Goal: Task Accomplishment & Management: Complete application form

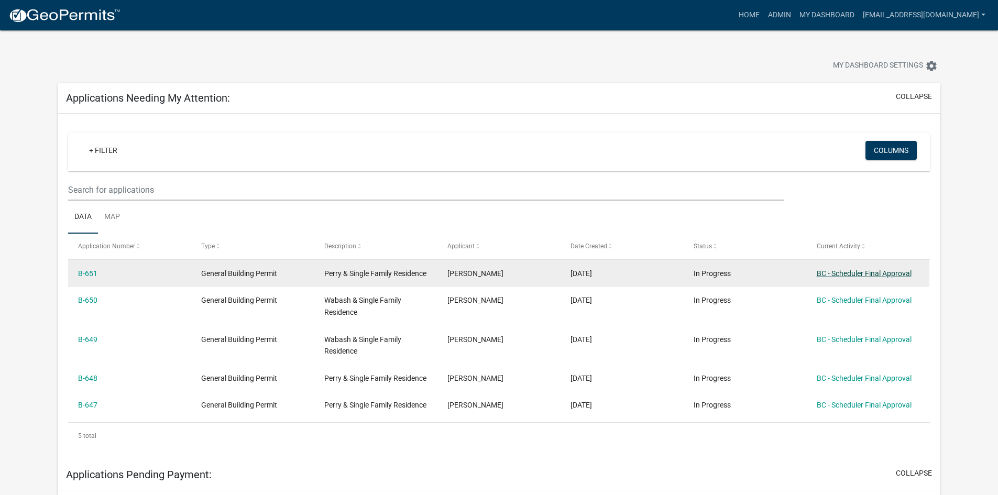
click at [858, 273] on link "BC - Scheduler Final Approval" at bounding box center [864, 273] width 95 height 8
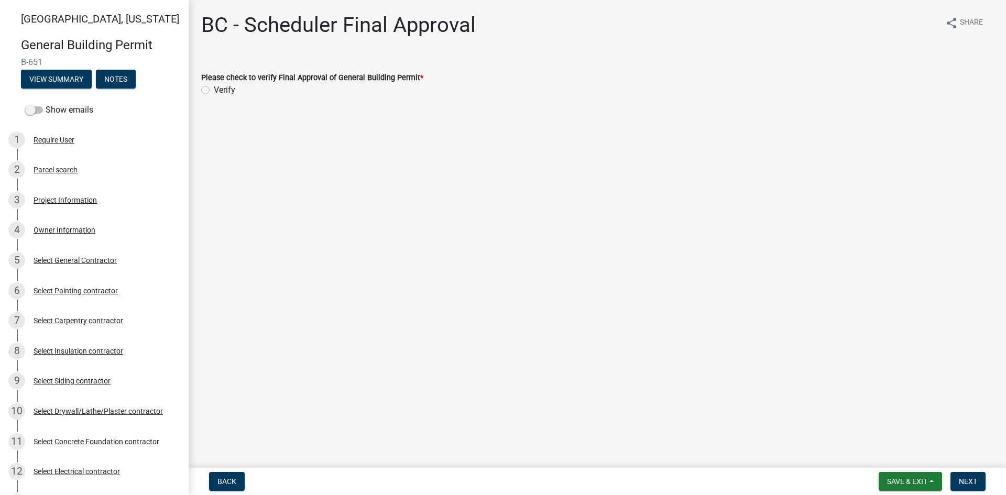
click at [205, 86] on div "Please check to verify Final Approval of General Building Permit * Verify" at bounding box center [597, 83] width 792 height 25
click at [214, 90] on label "Verify" at bounding box center [224, 90] width 21 height 13
click at [214, 90] on input "Verify" at bounding box center [217, 87] width 7 height 7
radio input "true"
click at [975, 484] on span "Next" at bounding box center [968, 481] width 18 height 8
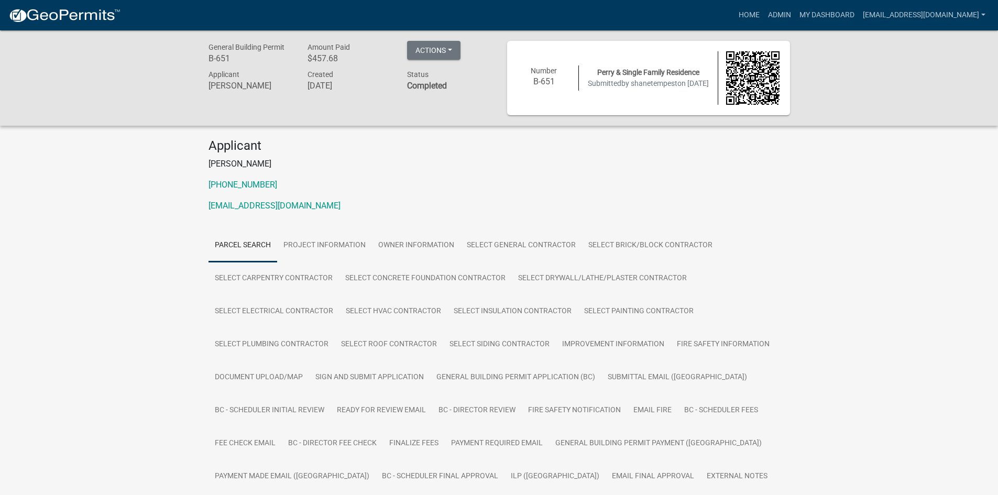
scroll to position [52, 0]
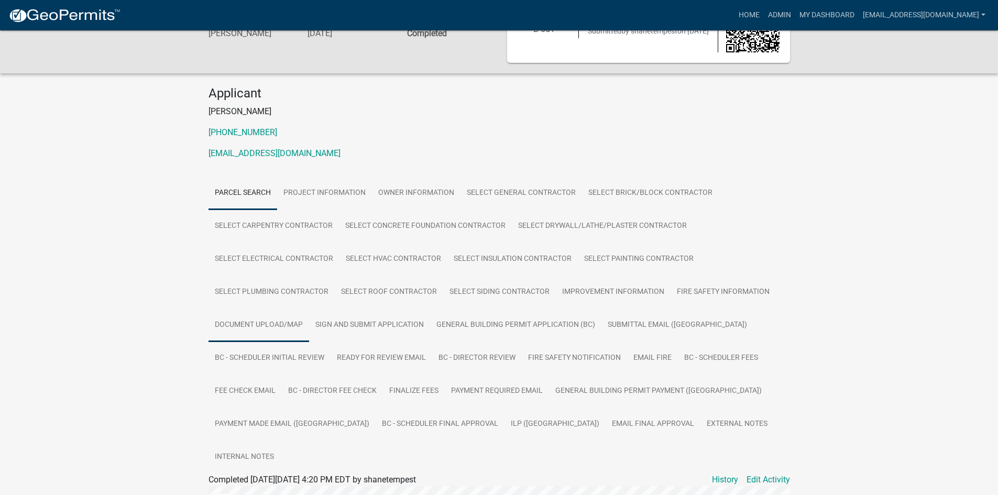
click at [274, 317] on link "Document Upload/Map" at bounding box center [259, 326] width 101 height 34
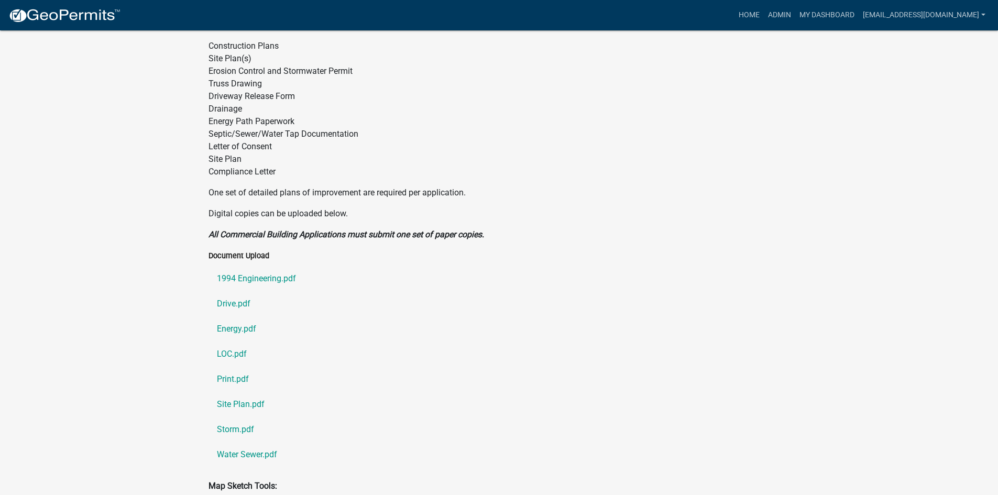
scroll to position [524, 0]
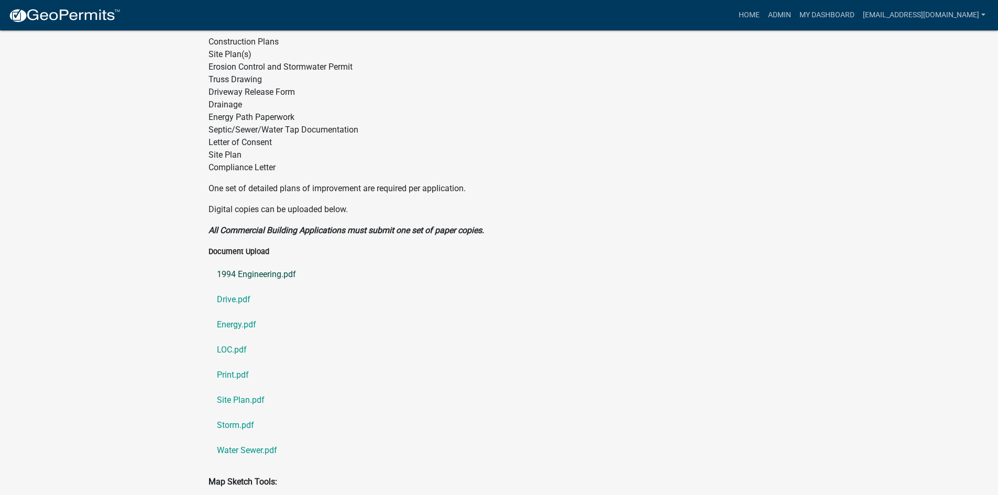
click at [260, 262] on link "1994 Engineering.pdf" at bounding box center [500, 274] width 582 height 25
click at [235, 287] on link "Drive.pdf" at bounding box center [500, 299] width 582 height 25
click at [238, 312] on link "Energy.pdf" at bounding box center [500, 324] width 582 height 25
click at [238, 337] on link "LOC.pdf" at bounding box center [500, 349] width 582 height 25
click at [232, 363] on link "Print.pdf" at bounding box center [500, 375] width 582 height 25
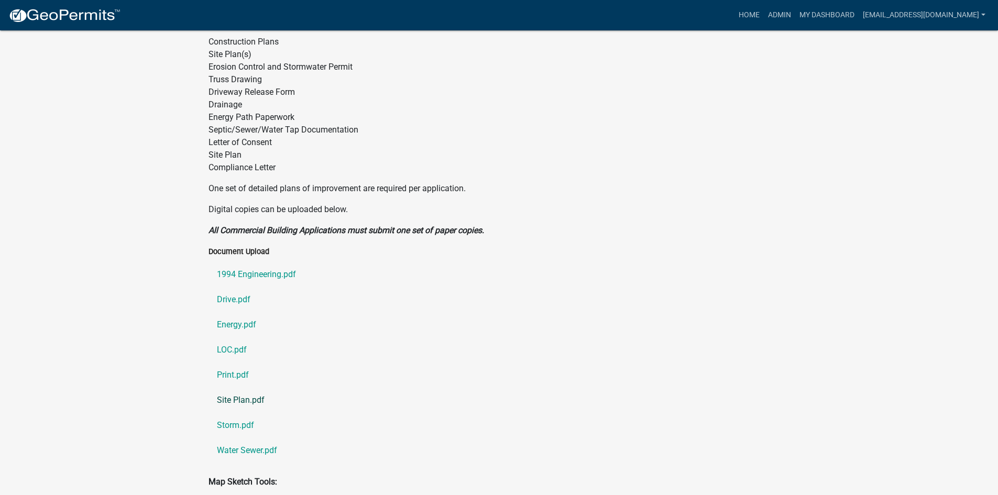
click at [225, 388] on link "Site Plan.pdf" at bounding box center [500, 400] width 582 height 25
click at [234, 413] on link "Storm.pdf" at bounding box center [500, 425] width 582 height 25
click at [251, 438] on link "Water Sewer.pdf" at bounding box center [500, 450] width 582 height 25
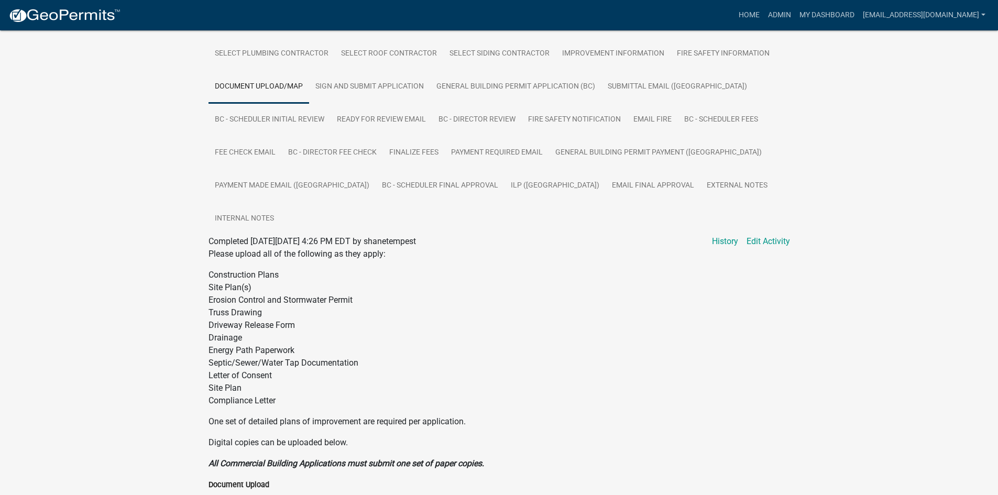
scroll to position [262, 0]
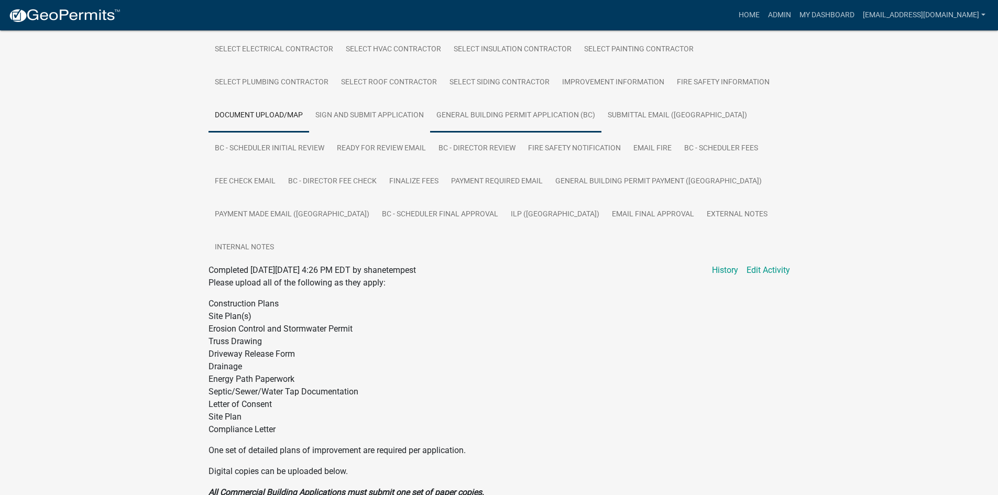
click at [495, 116] on link "General Building Permit Application (BC)" at bounding box center [515, 116] width 171 height 34
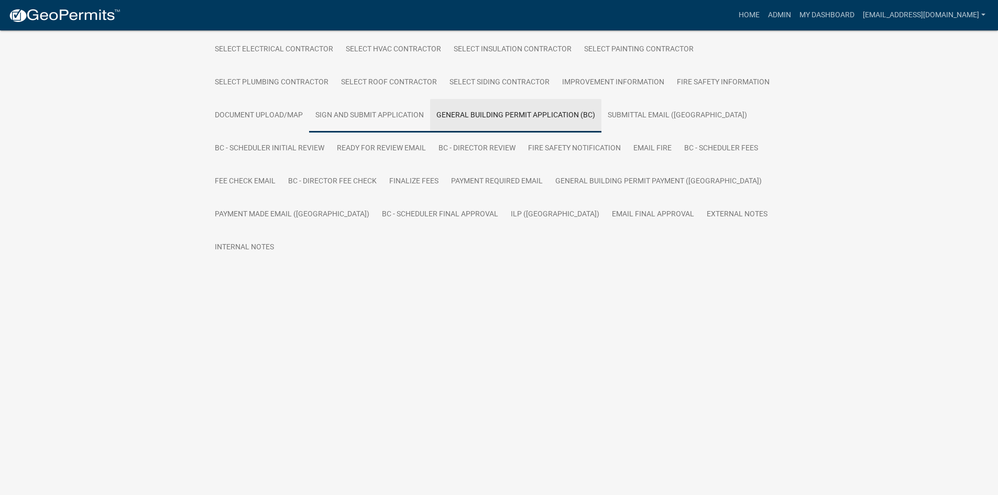
scroll to position [67, 0]
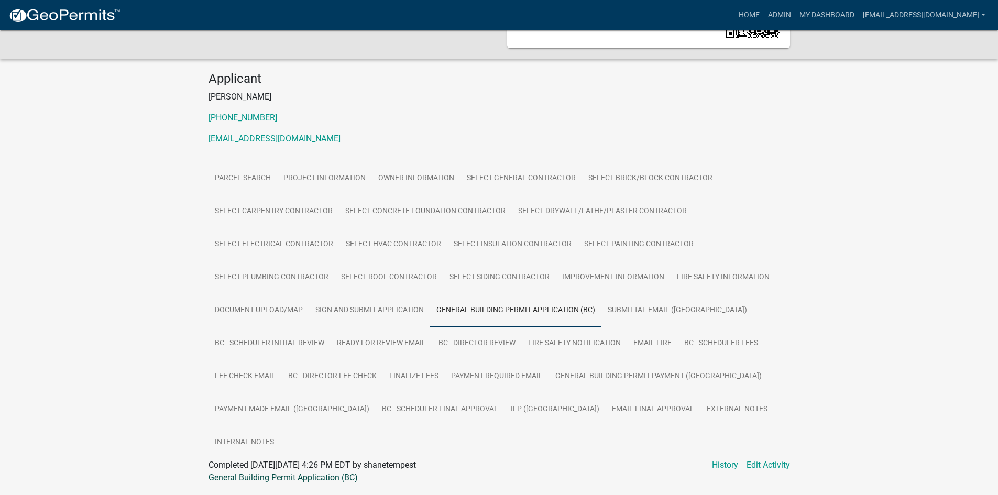
click at [295, 473] on link "General Building Permit Application (BC)" at bounding box center [283, 478] width 149 height 10
click at [505, 404] on link "ILP ([GEOGRAPHIC_DATA])" at bounding box center [555, 410] width 101 height 34
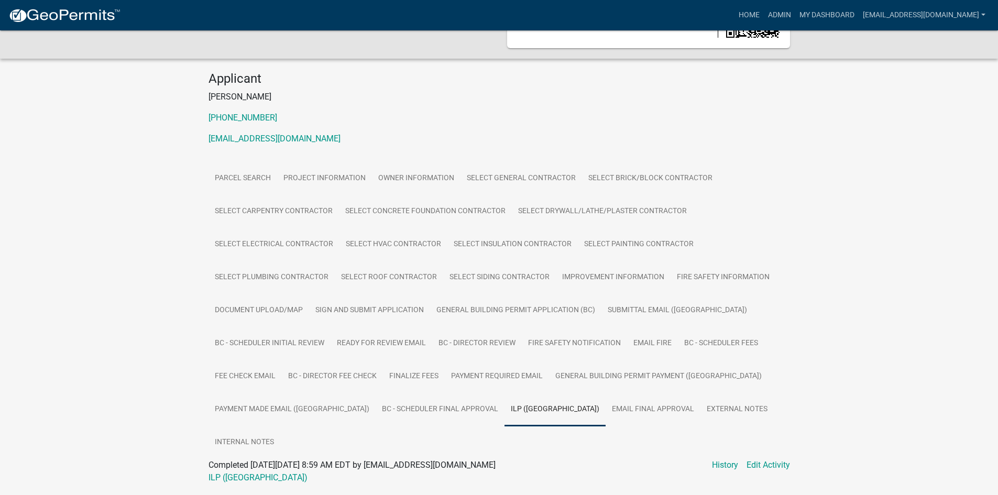
click at [230, 484] on div at bounding box center [500, 490] width 582 height 13
click at [228, 473] on link "ILP ([GEOGRAPHIC_DATA])" at bounding box center [258, 478] width 99 height 10
click at [848, 18] on link "My Dashboard" at bounding box center [827, 15] width 63 height 20
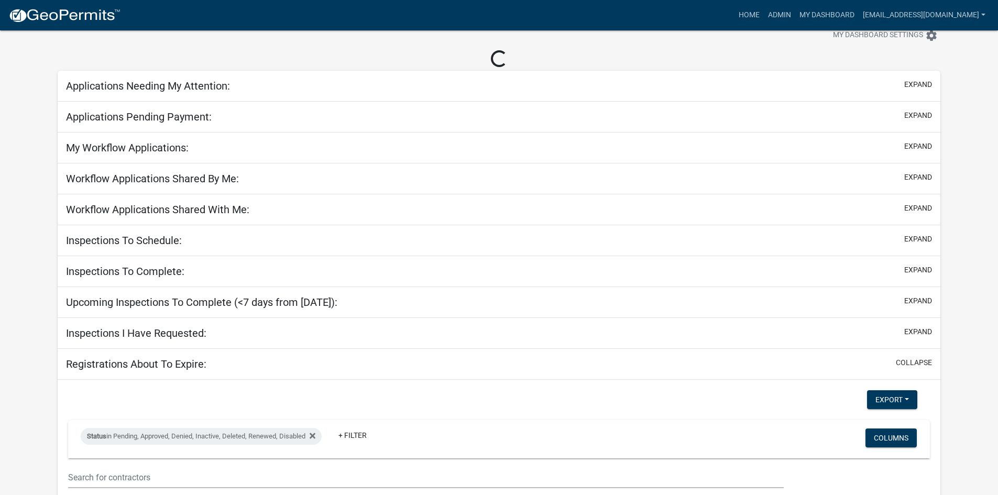
scroll to position [67, 0]
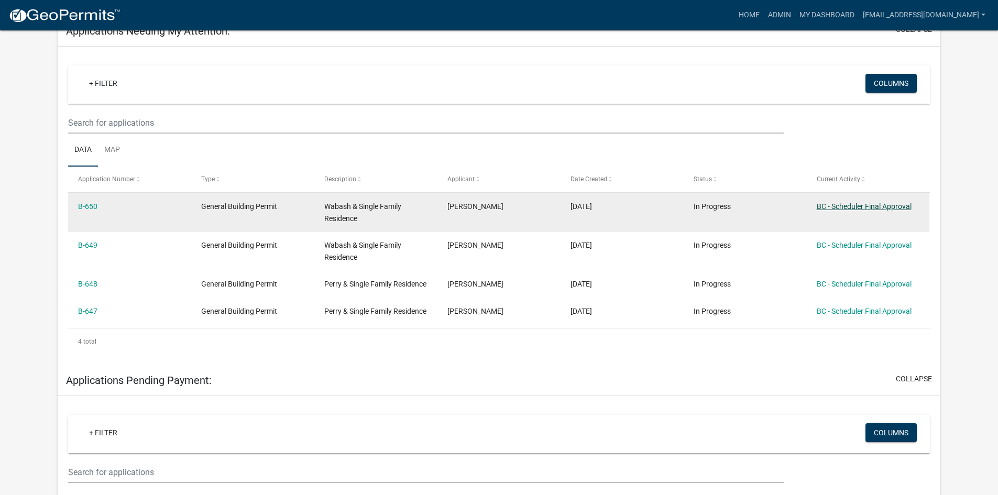
click at [853, 204] on link "BC - Scheduler Final Approval" at bounding box center [864, 206] width 95 height 8
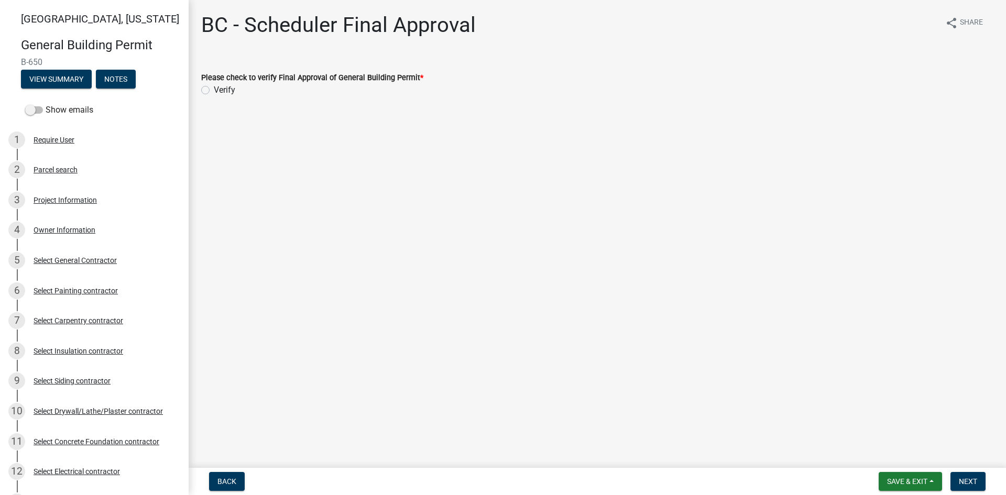
drag, startPoint x: 206, startPoint y: 87, endPoint x: 543, endPoint y: 222, distance: 363.4
click at [214, 90] on label "Verify" at bounding box center [224, 90] width 21 height 13
click at [214, 90] on input "Verify" at bounding box center [217, 87] width 7 height 7
radio input "true"
click at [970, 481] on span "Next" at bounding box center [968, 481] width 18 height 8
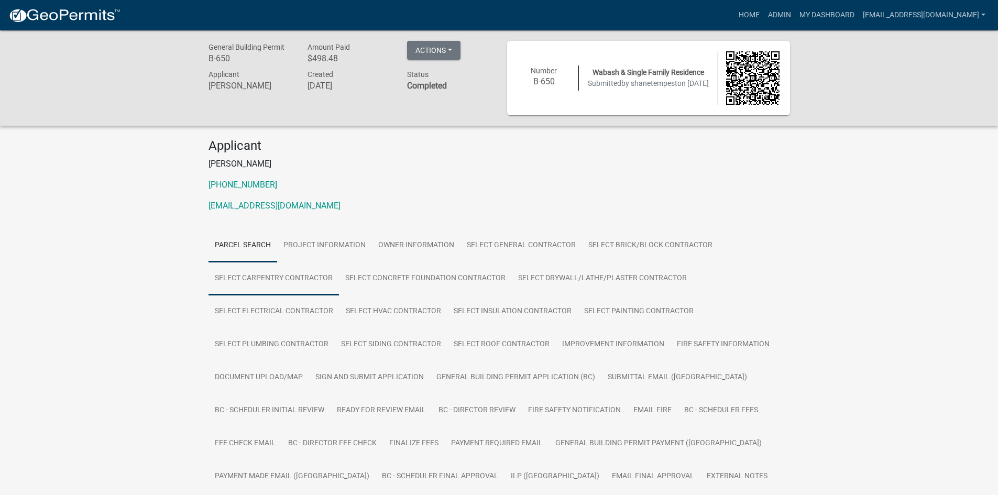
scroll to position [52, 0]
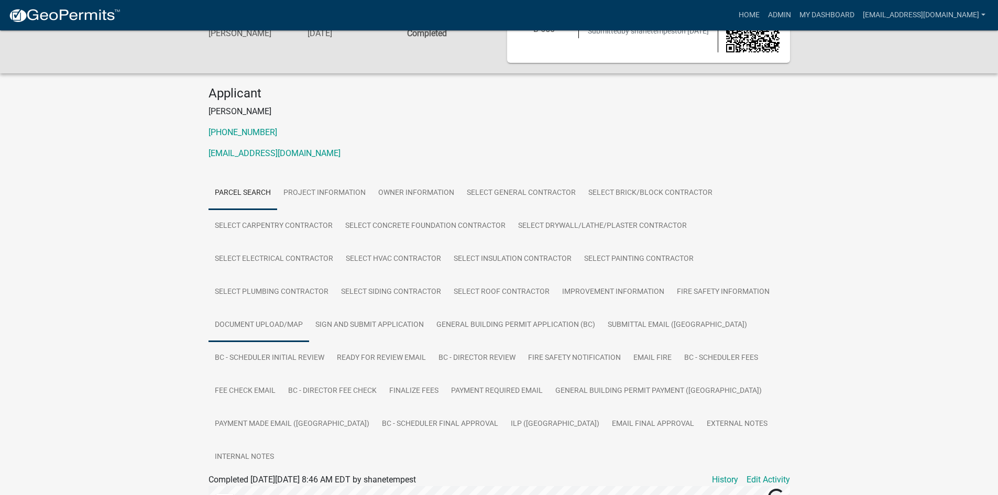
click at [271, 333] on link "Document Upload/Map" at bounding box center [259, 326] width 101 height 34
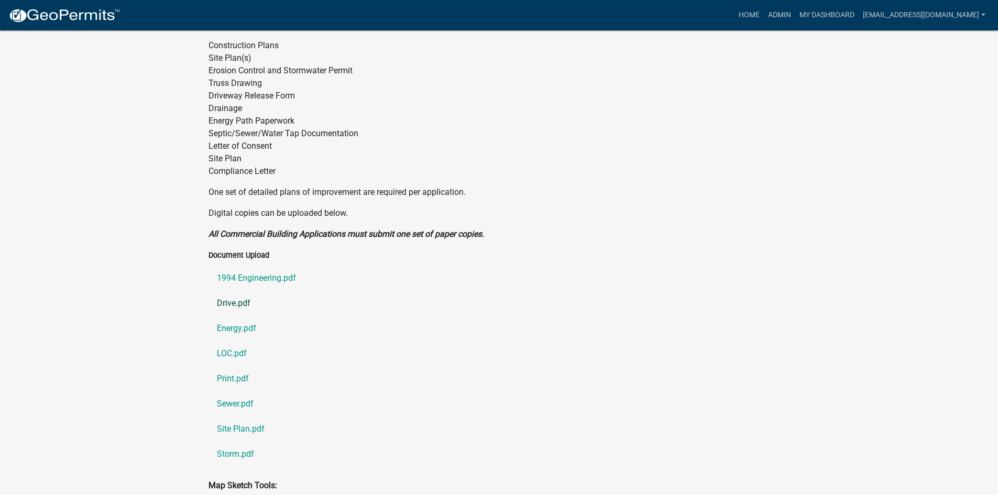
scroll to position [524, 0]
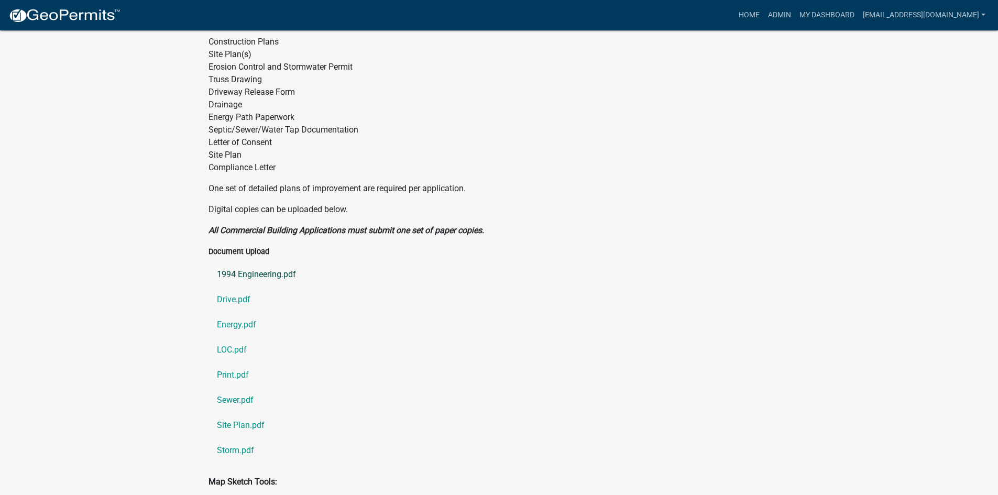
click at [283, 262] on link "1994 Engineering.pdf" at bounding box center [500, 274] width 582 height 25
click at [233, 287] on link "Drive.pdf" at bounding box center [500, 299] width 582 height 25
click at [242, 312] on link "Energy.pdf" at bounding box center [500, 324] width 582 height 25
click at [239, 337] on link "LOC.pdf" at bounding box center [500, 349] width 582 height 25
click at [229, 363] on link "Print.pdf" at bounding box center [500, 375] width 582 height 25
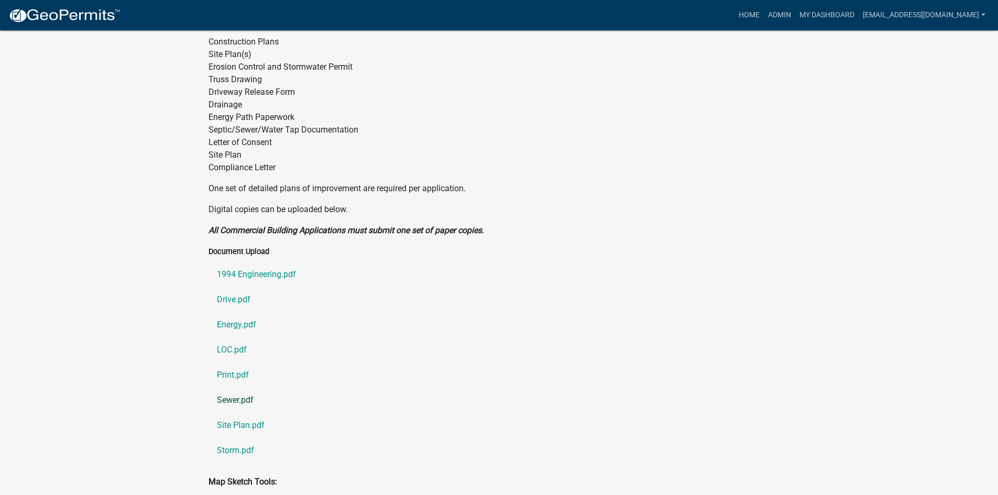
click at [232, 388] on link "Sewer.pdf" at bounding box center [500, 400] width 582 height 25
click at [243, 413] on link "Site Plan.pdf" at bounding box center [500, 425] width 582 height 25
click at [235, 438] on link "Storm.pdf" at bounding box center [500, 450] width 582 height 25
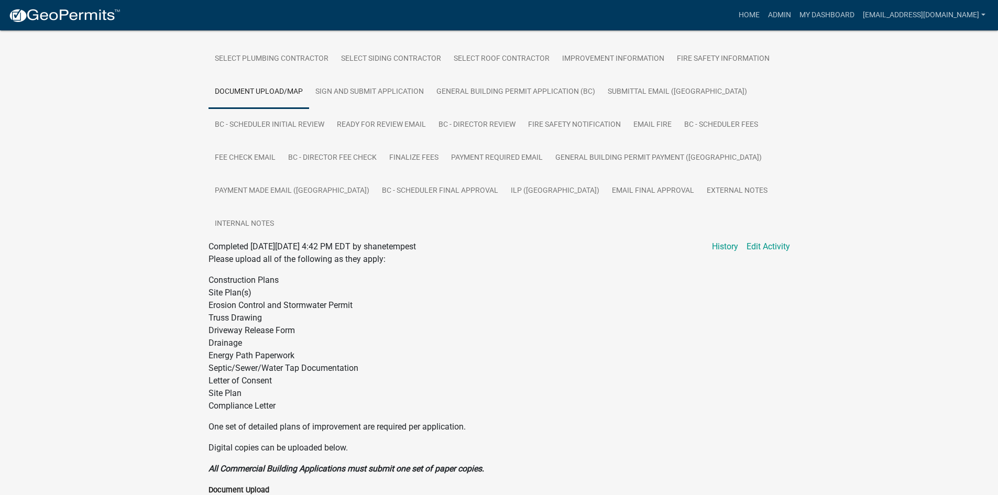
scroll to position [262, 0]
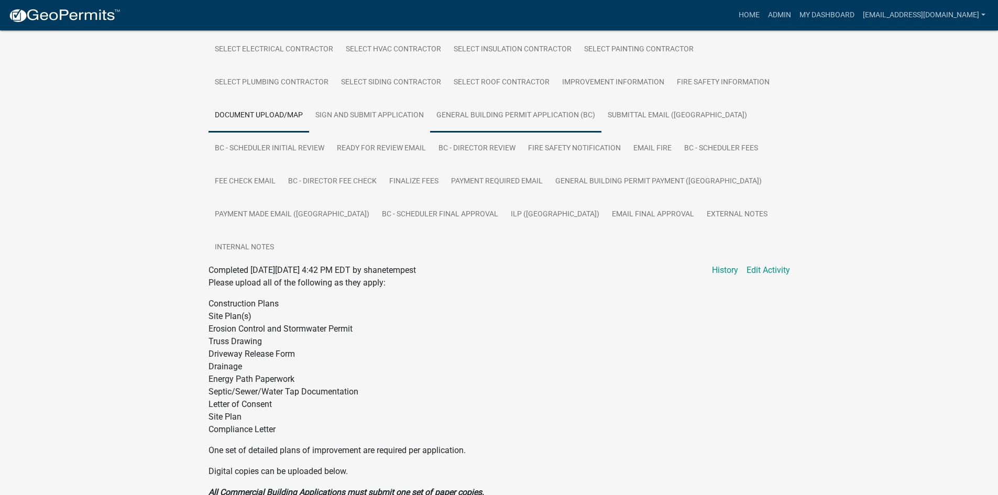
click at [474, 117] on link "General Building Permit Application (BC)" at bounding box center [515, 116] width 171 height 34
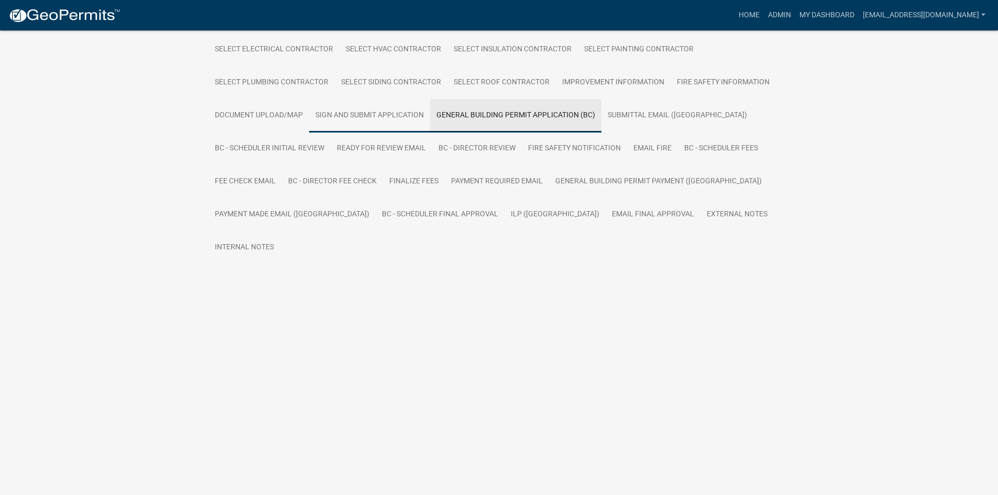
scroll to position [67, 0]
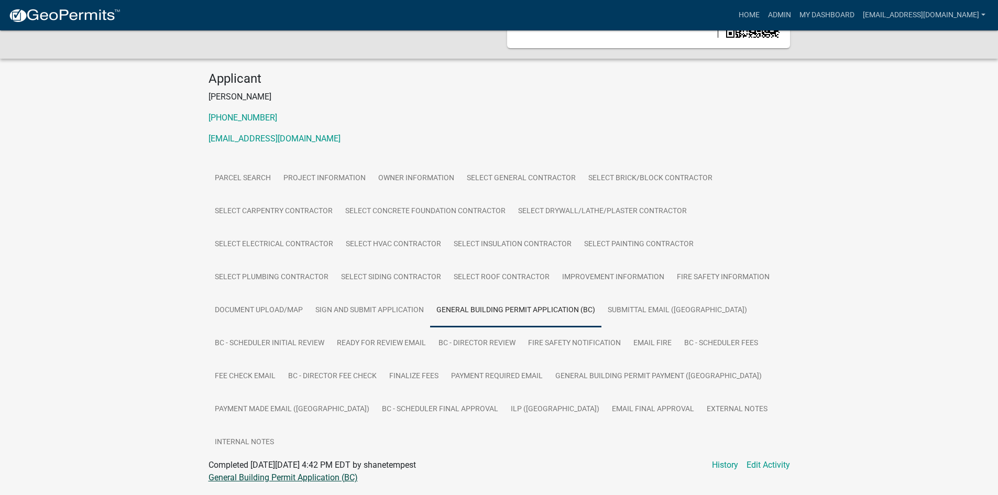
click at [282, 473] on link "General Building Permit Application (BC)" at bounding box center [283, 478] width 149 height 10
click at [505, 405] on link "ILP ([GEOGRAPHIC_DATA])" at bounding box center [555, 410] width 101 height 34
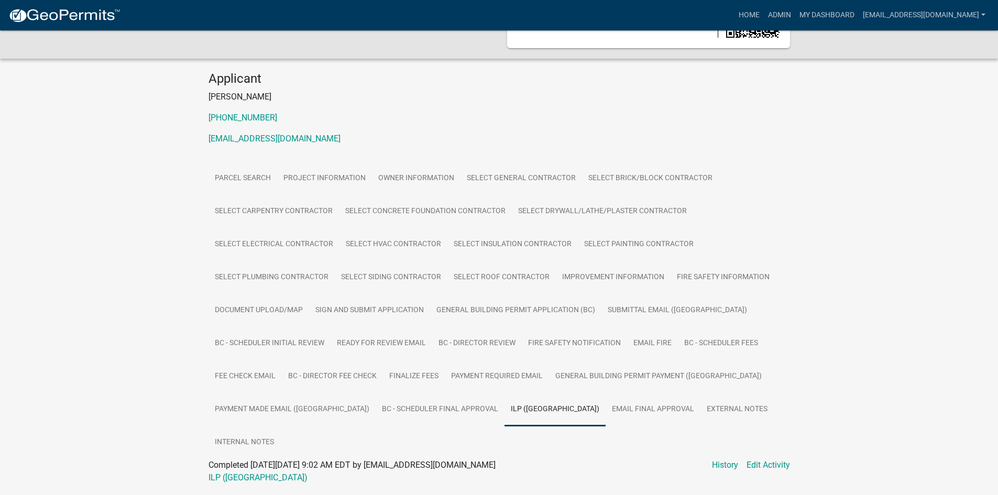
click at [209, 473] on link "ILP ([GEOGRAPHIC_DATA])" at bounding box center [258, 478] width 99 height 10
click at [840, 17] on link "My Dashboard" at bounding box center [827, 15] width 63 height 20
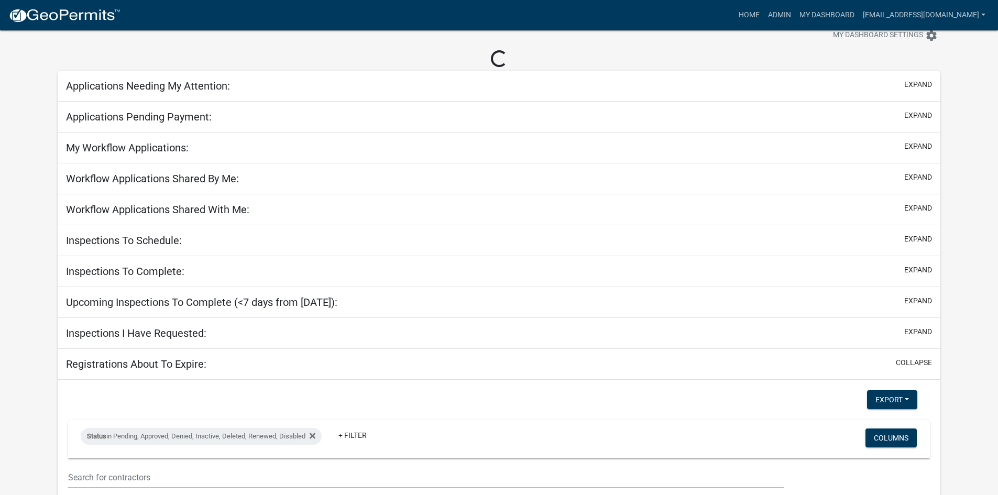
scroll to position [67, 0]
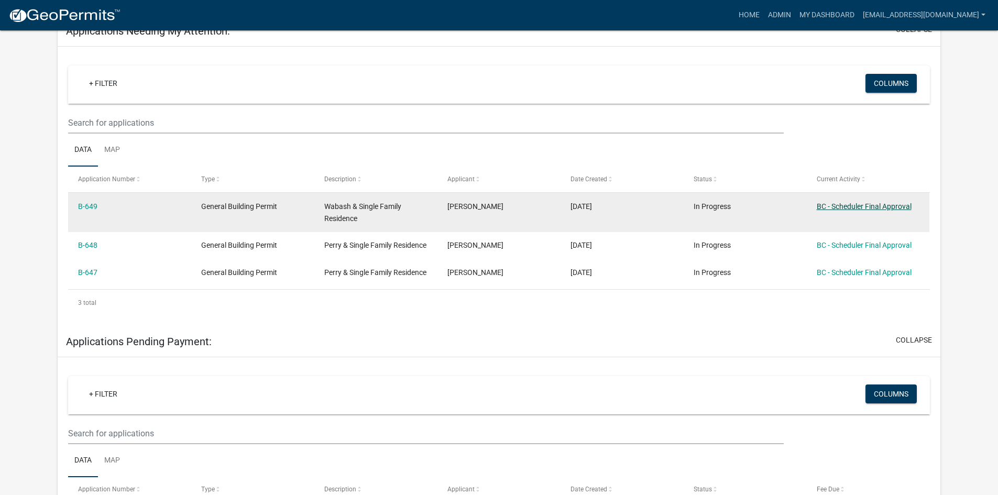
click at [856, 206] on link "BC - Scheduler Final Approval" at bounding box center [864, 206] width 95 height 8
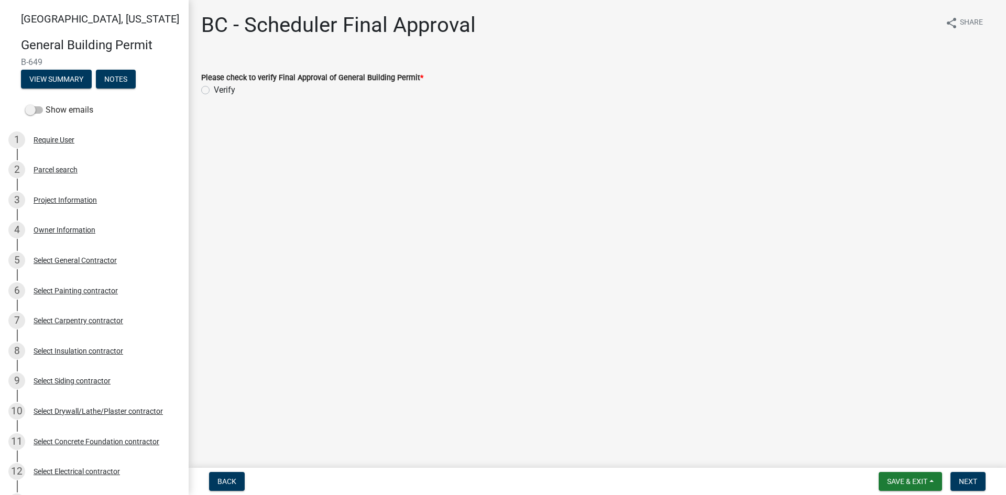
click at [214, 90] on label "Verify" at bounding box center [224, 90] width 21 height 13
click at [214, 90] on input "Verify" at bounding box center [217, 87] width 7 height 7
radio input "true"
drag, startPoint x: 971, startPoint y: 481, endPoint x: 963, endPoint y: 476, distance: 8.9
click at [972, 481] on span "Next" at bounding box center [968, 481] width 18 height 8
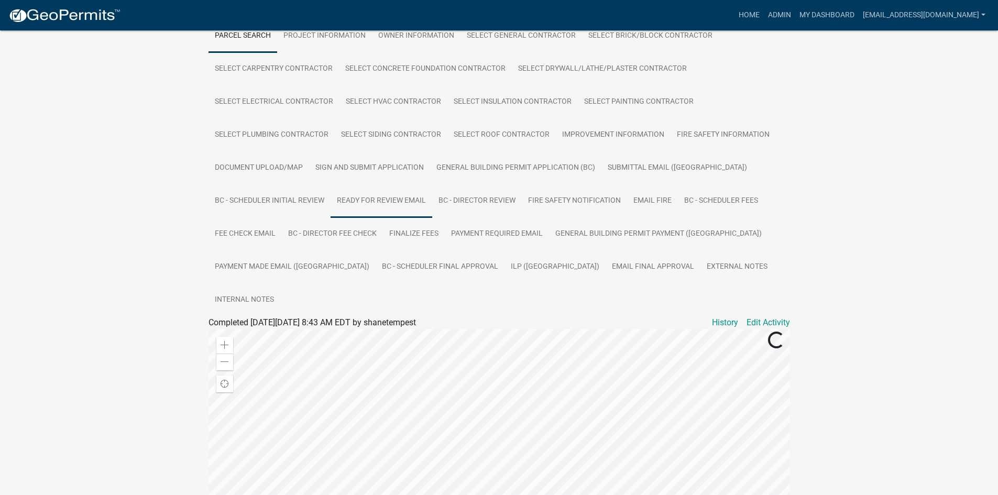
scroll to position [157, 0]
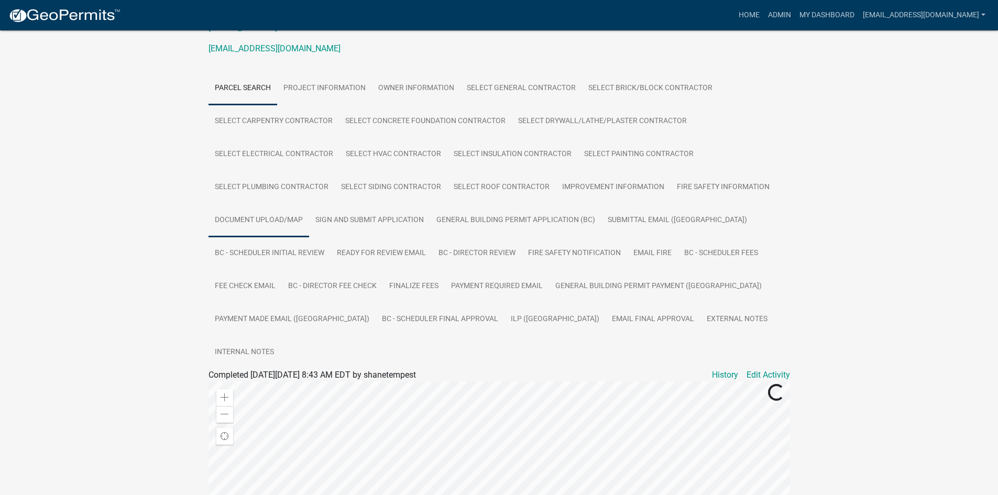
click at [263, 220] on link "Document Upload/Map" at bounding box center [259, 221] width 101 height 34
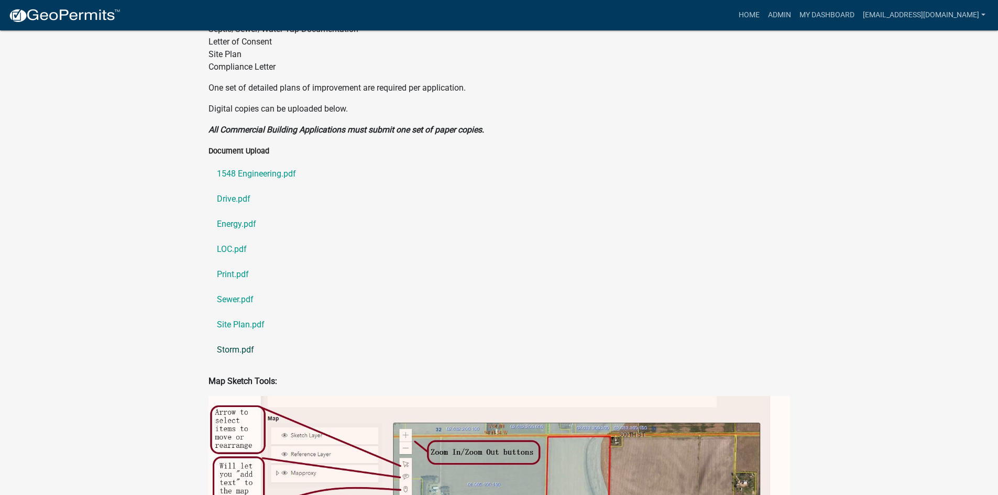
scroll to position [629, 0]
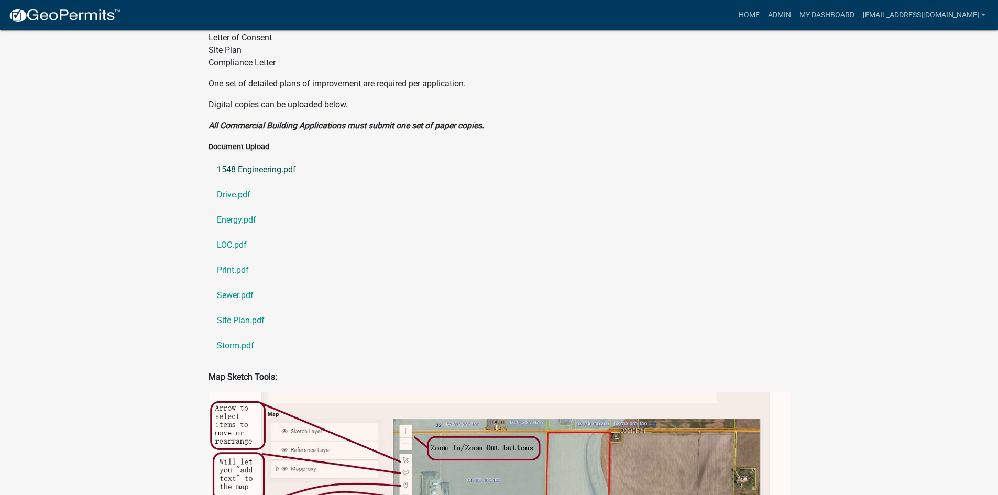
click at [265, 157] on link "1548 Engineering.pdf" at bounding box center [500, 169] width 582 height 25
click at [234, 182] on link "Drive.pdf" at bounding box center [500, 194] width 582 height 25
click at [238, 208] on link "Energy.pdf" at bounding box center [500, 220] width 582 height 25
click at [231, 233] on link "LOC.pdf" at bounding box center [500, 245] width 582 height 25
click at [228, 258] on link "Print.pdf" at bounding box center [500, 270] width 582 height 25
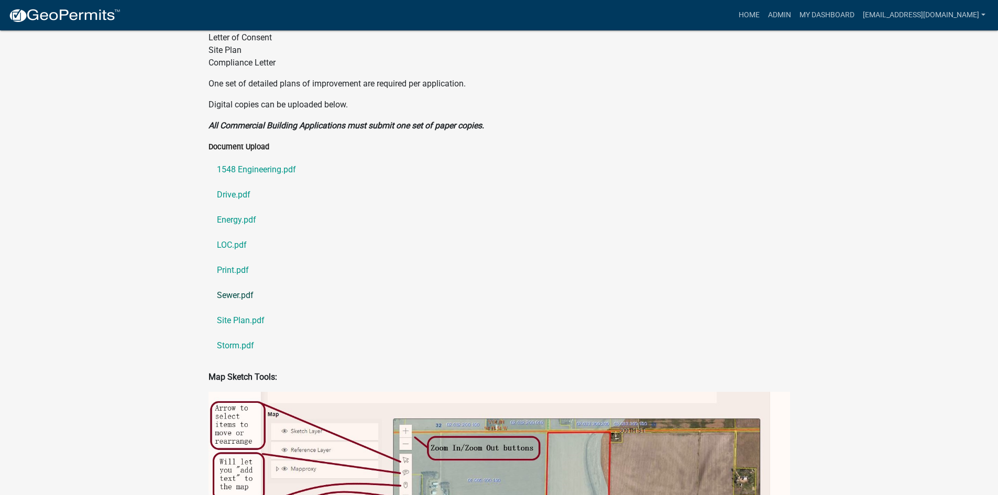
click at [234, 283] on link "Sewer.pdf" at bounding box center [500, 295] width 582 height 25
click at [227, 308] on link "Site Plan.pdf" at bounding box center [500, 320] width 582 height 25
click at [244, 333] on link "Storm.pdf" at bounding box center [500, 345] width 582 height 25
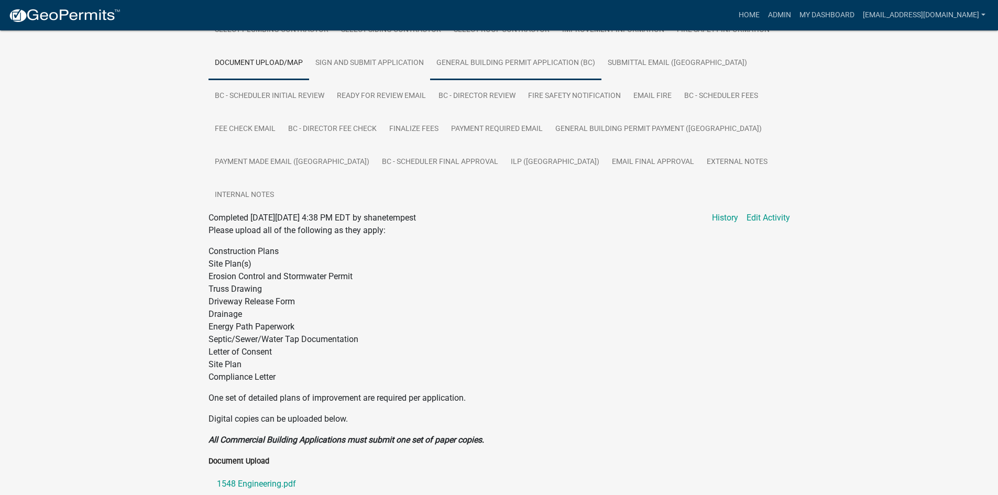
click at [472, 63] on link "General Building Permit Application (BC)" at bounding box center [515, 64] width 171 height 34
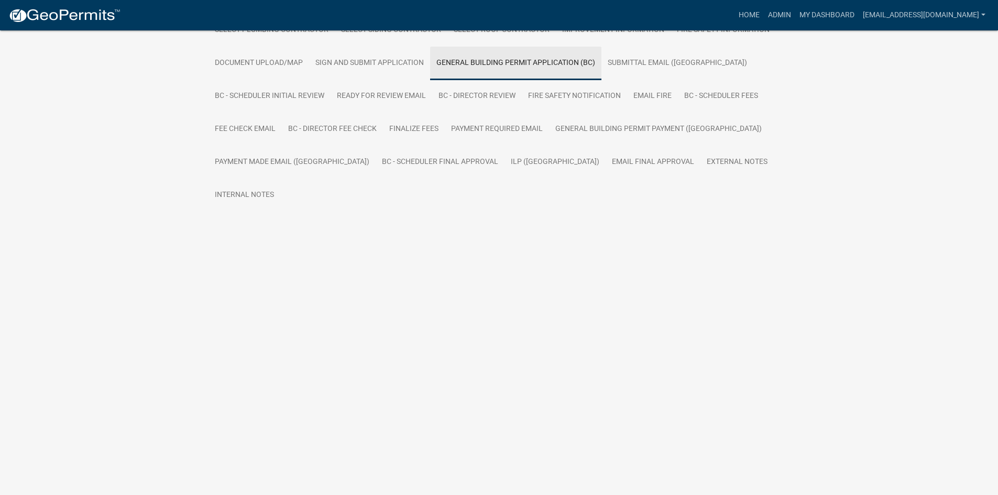
scroll to position [67, 0]
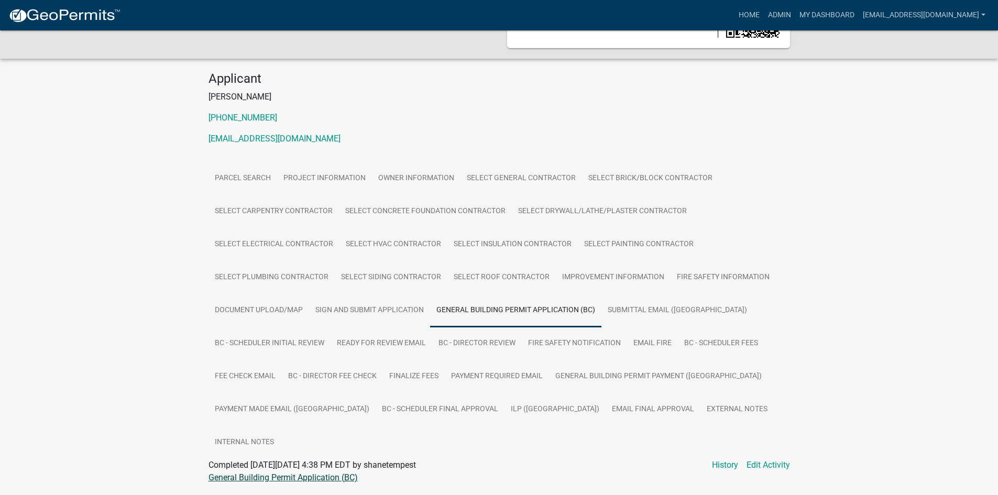
click at [343, 473] on link "General Building Permit Application (BC)" at bounding box center [283, 478] width 149 height 10
click at [505, 404] on link "ILP ([GEOGRAPHIC_DATA])" at bounding box center [555, 410] width 101 height 34
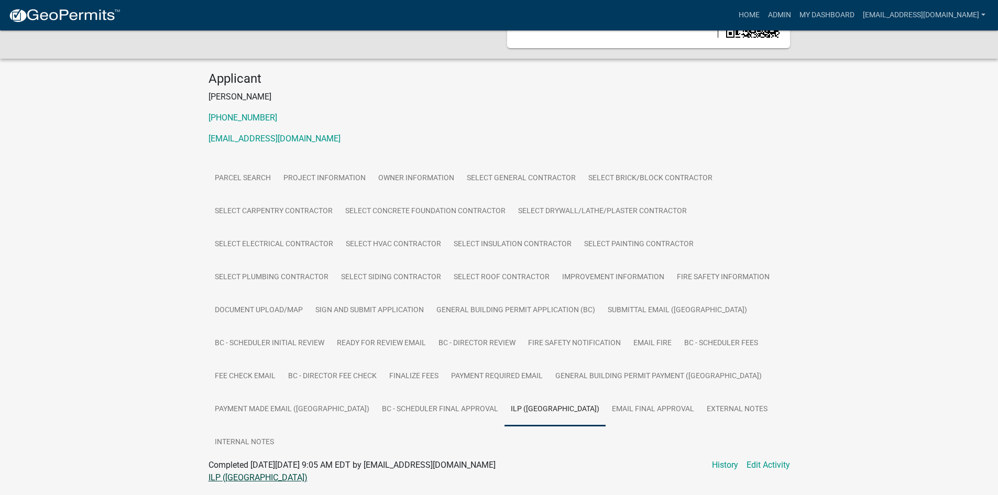
click at [226, 473] on link "ILP ([GEOGRAPHIC_DATA])" at bounding box center [258, 478] width 99 height 10
click at [859, 13] on link "My Dashboard" at bounding box center [827, 15] width 63 height 20
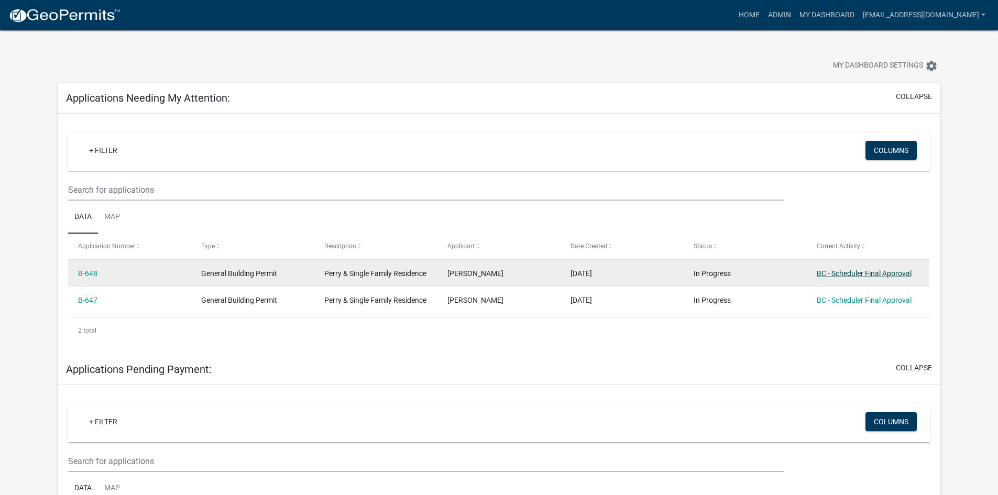
click at [852, 274] on link "BC - Scheduler Final Approval" at bounding box center [864, 273] width 95 height 8
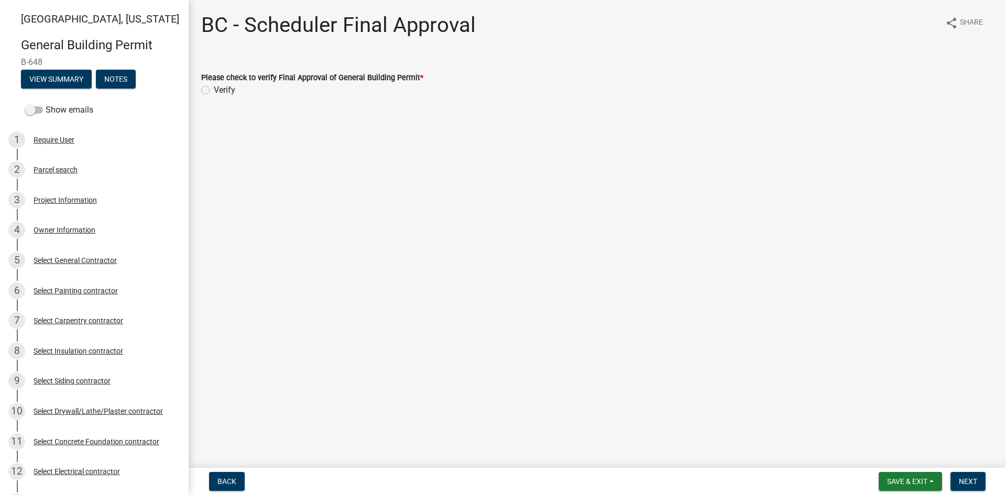
click at [211, 90] on div "Verify" at bounding box center [597, 90] width 792 height 13
click at [214, 91] on label "Verify" at bounding box center [224, 90] width 21 height 13
click at [214, 91] on input "Verify" at bounding box center [217, 87] width 7 height 7
radio input "true"
click at [972, 481] on span "Next" at bounding box center [968, 481] width 18 height 8
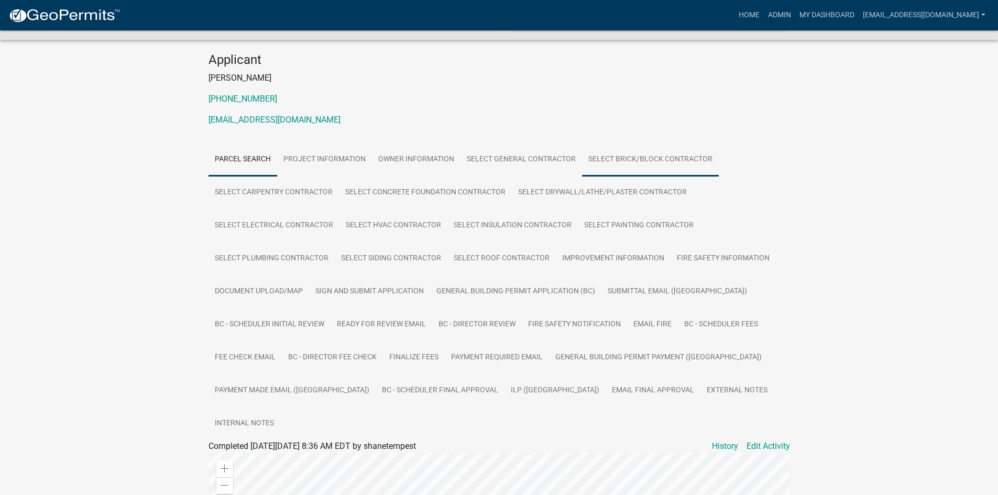
scroll to position [157, 0]
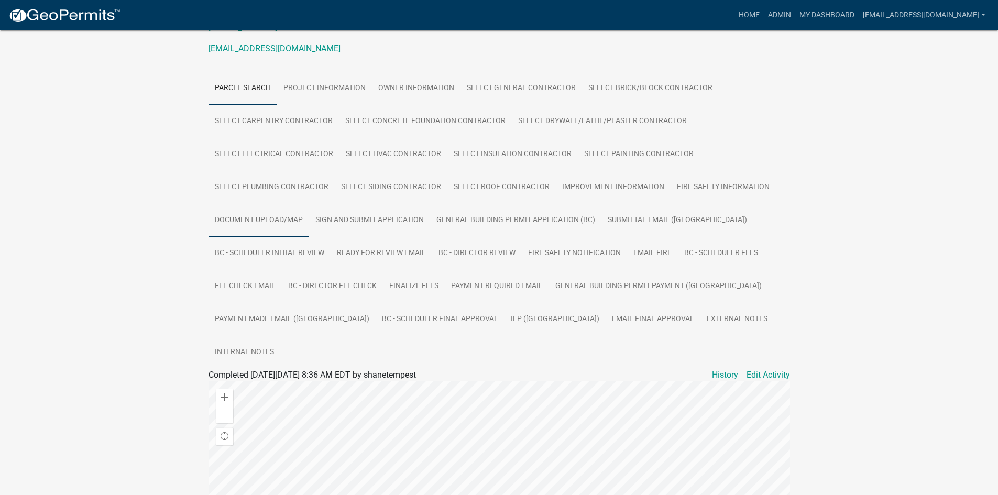
click at [277, 220] on link "Document Upload/Map" at bounding box center [259, 221] width 101 height 34
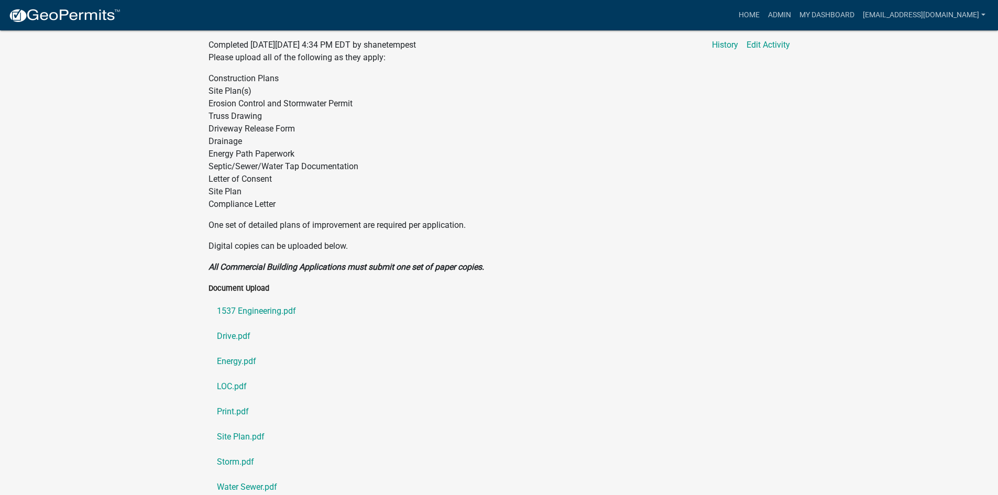
scroll to position [524, 0]
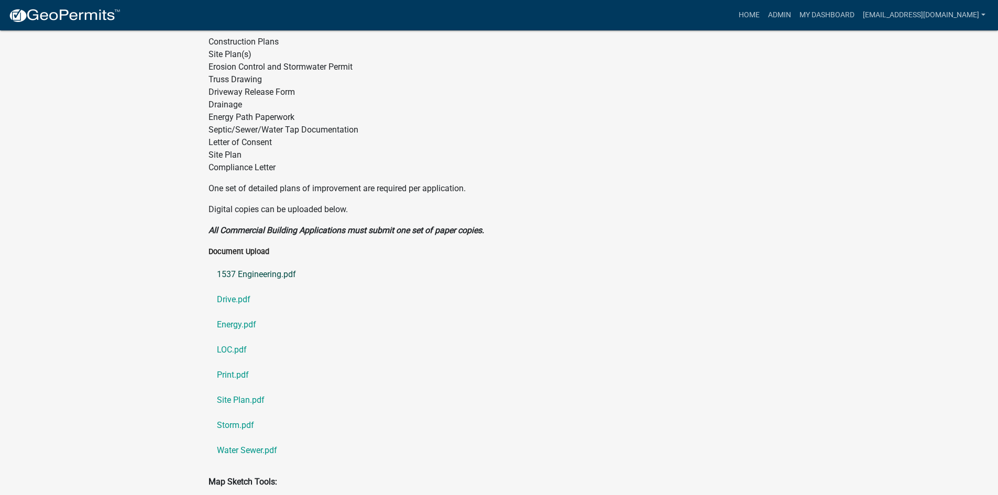
click at [278, 262] on link "1537 Engineering.pdf" at bounding box center [500, 274] width 582 height 25
click at [236, 287] on link "Drive.pdf" at bounding box center [500, 299] width 582 height 25
click at [243, 312] on link "Energy.pdf" at bounding box center [500, 324] width 582 height 25
click at [236, 337] on link "LOC.pdf" at bounding box center [500, 349] width 582 height 25
click at [231, 363] on link "Print.pdf" at bounding box center [500, 375] width 582 height 25
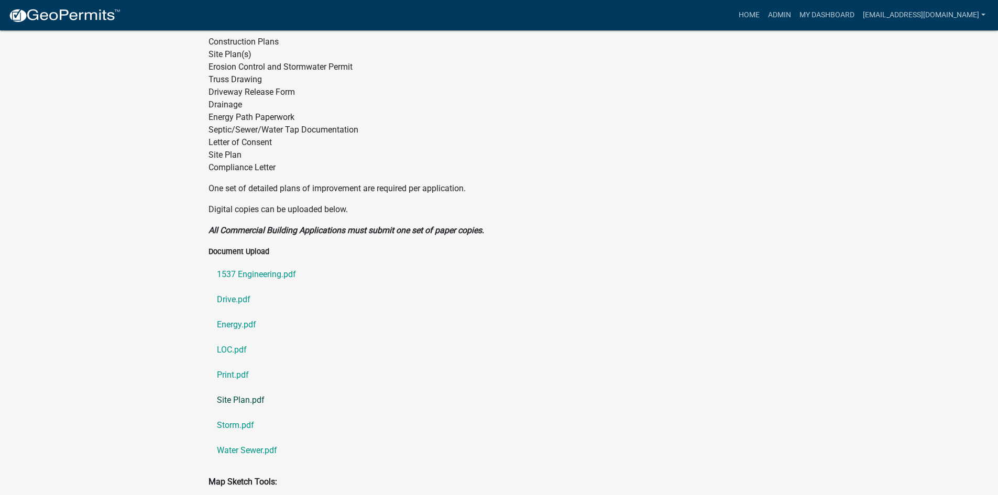
click at [242, 388] on link "Site Plan.pdf" at bounding box center [500, 400] width 582 height 25
click at [230, 413] on link "Storm.pdf" at bounding box center [500, 425] width 582 height 25
click at [233, 438] on link "Water Sewer.pdf" at bounding box center [500, 450] width 582 height 25
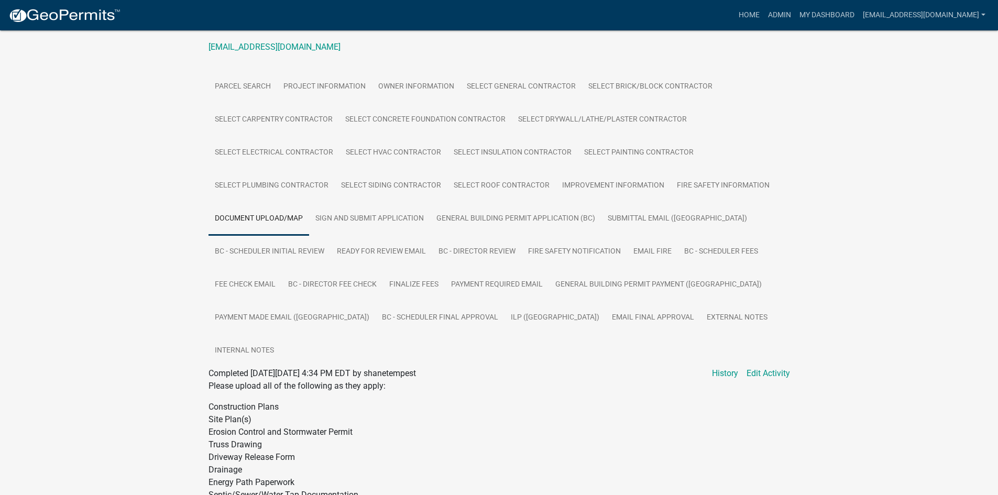
scroll to position [210, 0]
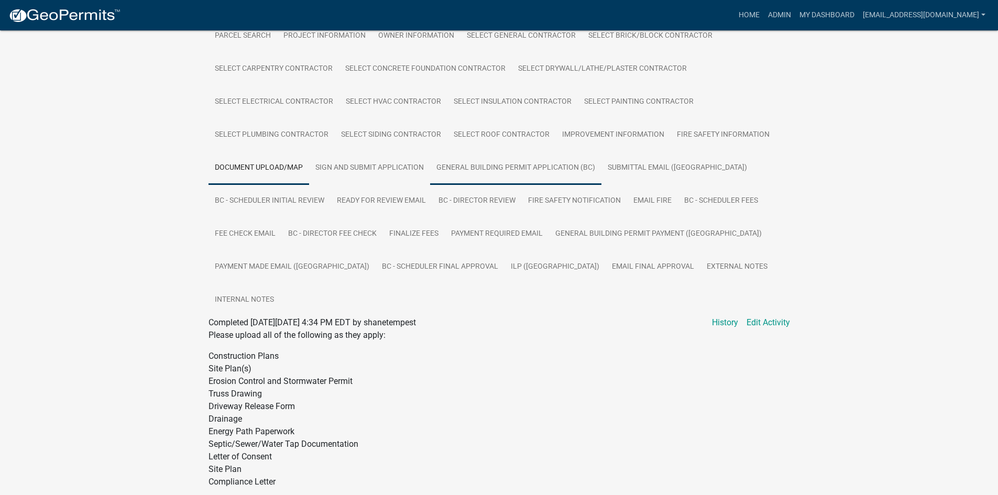
click at [482, 175] on link "General Building Permit Application (BC)" at bounding box center [515, 168] width 171 height 34
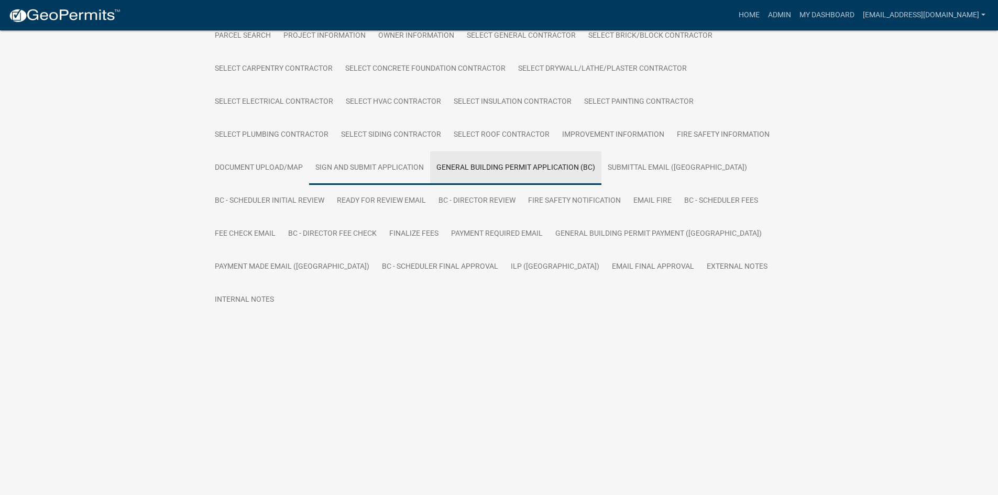
scroll to position [67, 0]
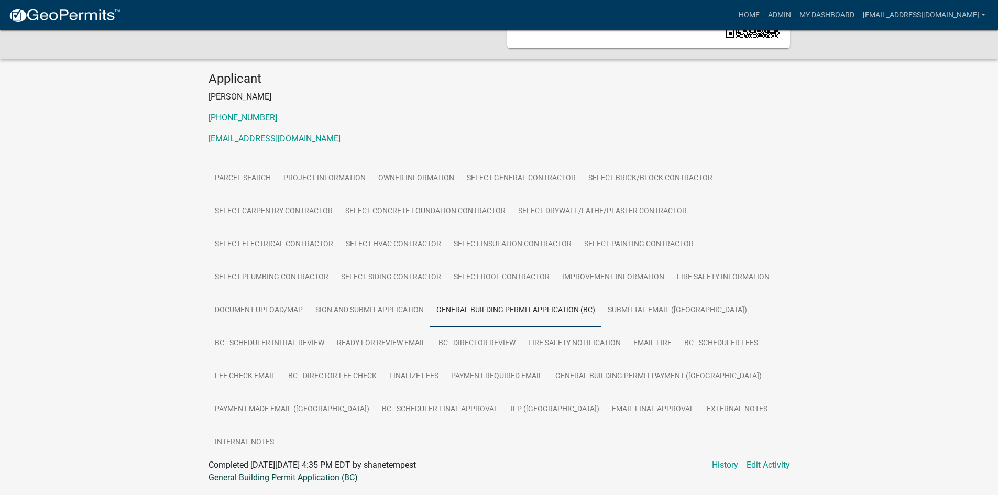
click at [300, 473] on link "General Building Permit Application (BC)" at bounding box center [283, 478] width 149 height 10
click at [505, 409] on link "ILP ([GEOGRAPHIC_DATA])" at bounding box center [555, 410] width 101 height 34
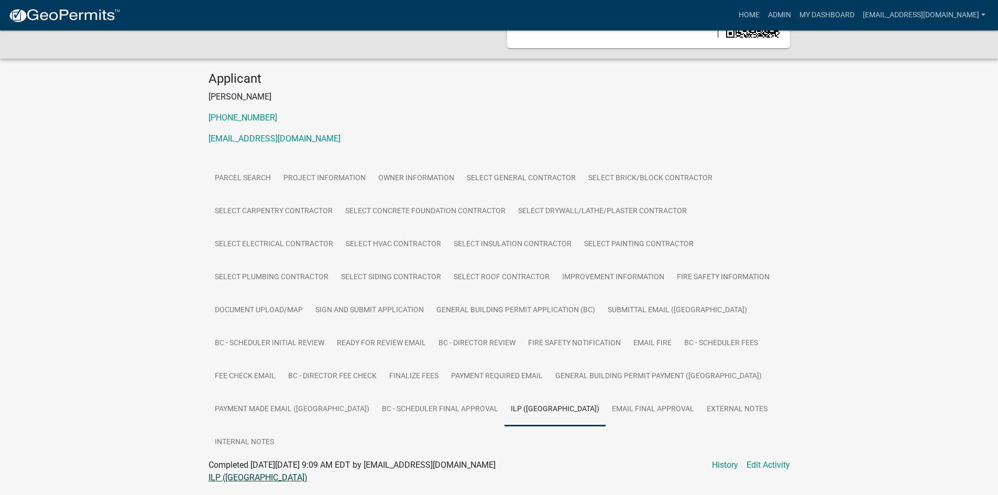
click at [215, 473] on link "ILP ([GEOGRAPHIC_DATA])" at bounding box center [258, 478] width 99 height 10
click at [849, 7] on link "My Dashboard" at bounding box center [827, 15] width 63 height 20
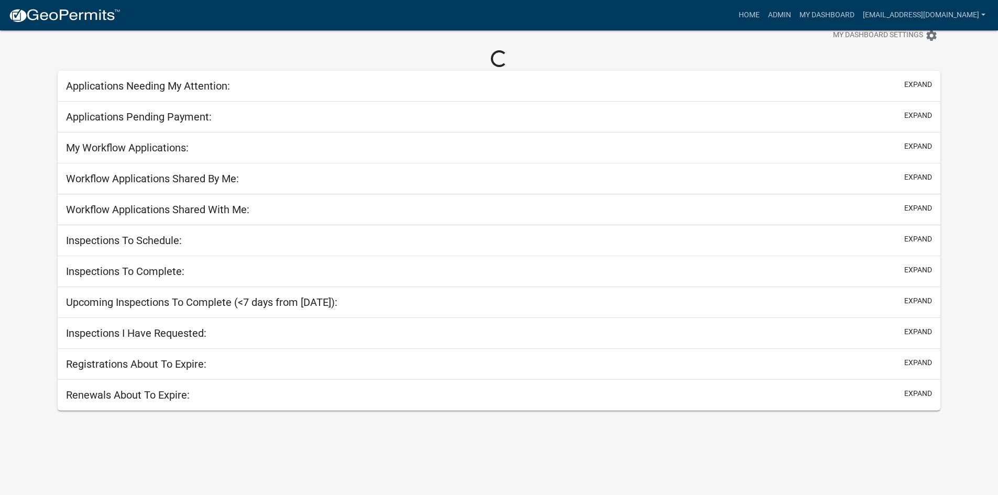
scroll to position [67, 0]
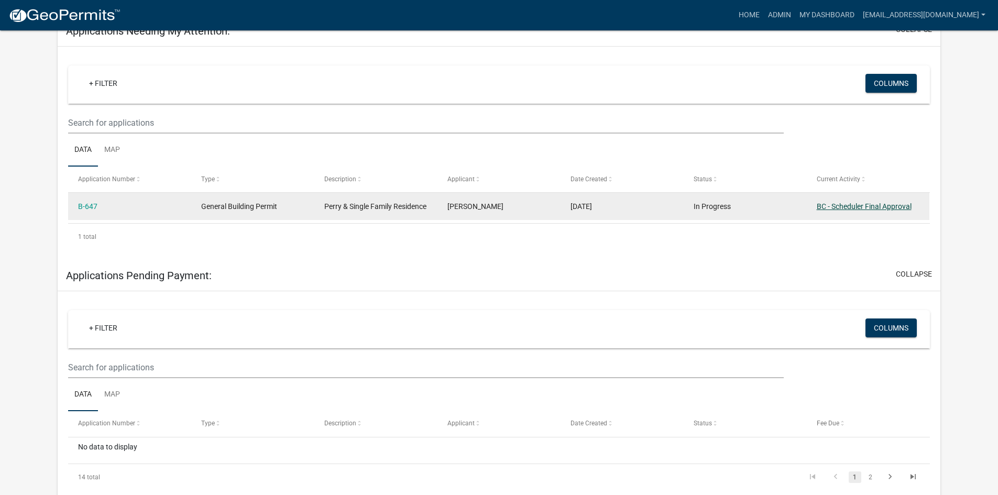
click at [875, 204] on link "BC - Scheduler Final Approval" at bounding box center [864, 206] width 95 height 8
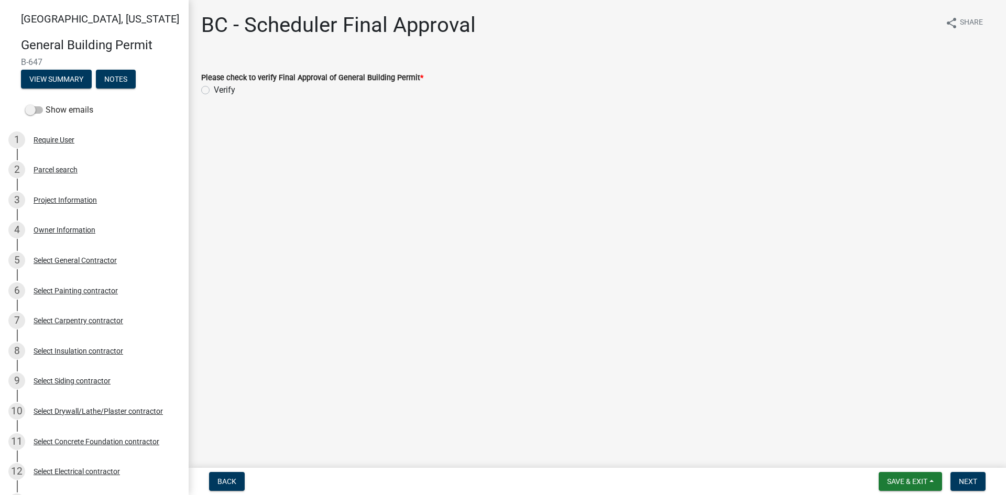
click at [214, 93] on label "Verify" at bounding box center [224, 90] width 21 height 13
click at [214, 91] on input "Verify" at bounding box center [217, 87] width 7 height 7
radio input "true"
click at [974, 485] on span "Next" at bounding box center [968, 481] width 18 height 8
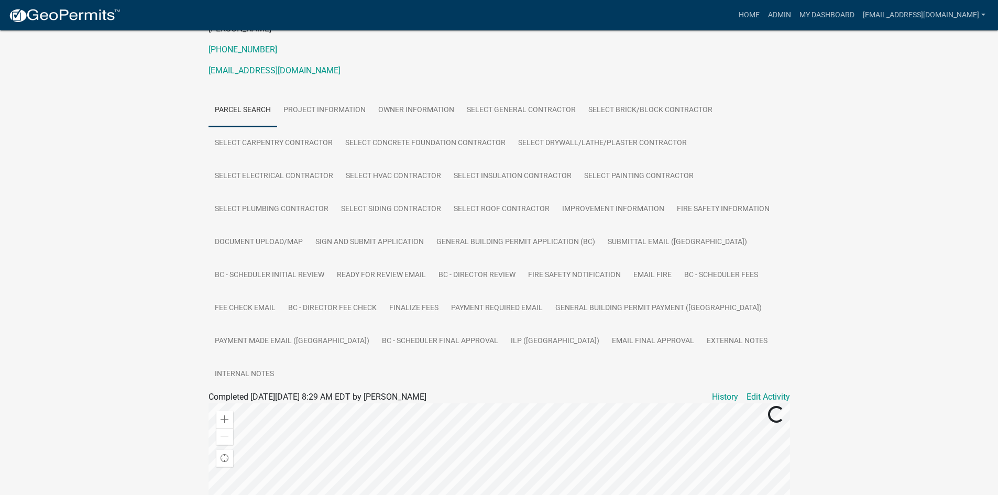
scroll to position [157, 0]
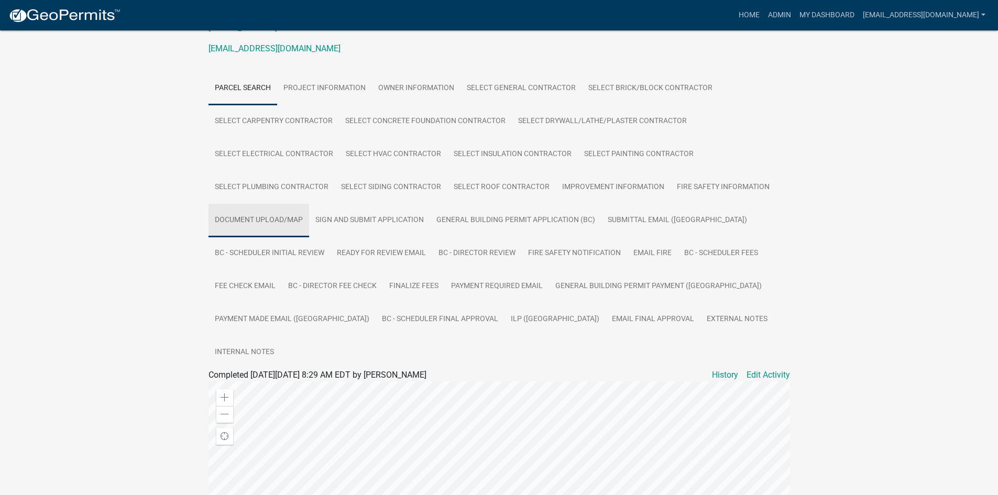
click at [274, 218] on link "Document Upload/Map" at bounding box center [259, 221] width 101 height 34
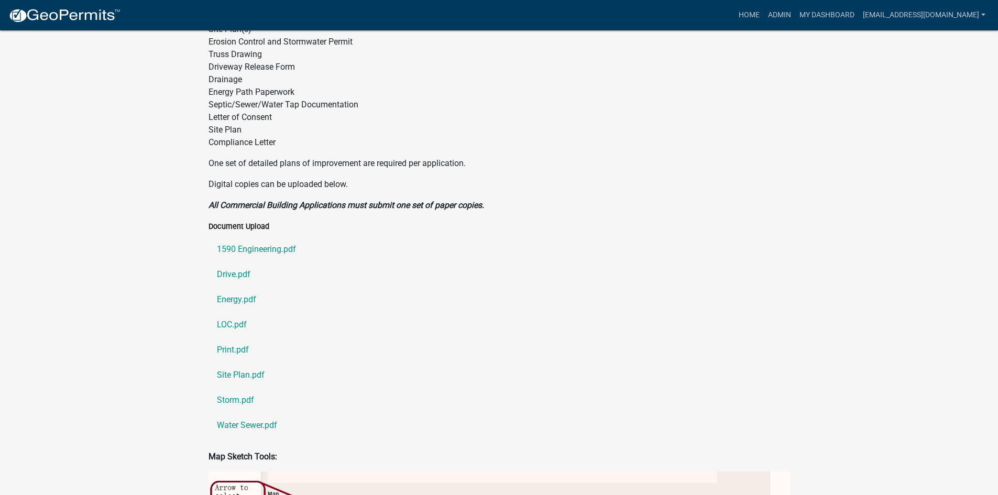
scroll to position [576, 0]
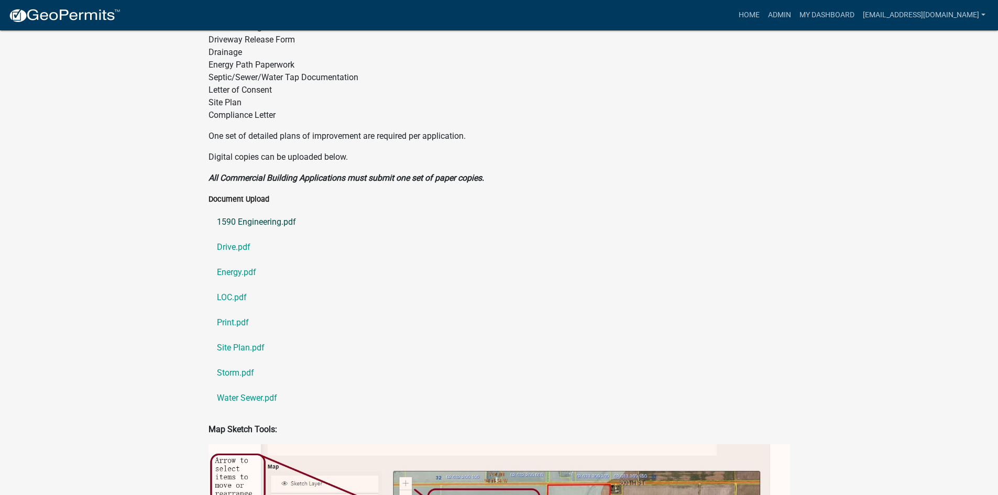
click at [255, 210] on link "1590 Engineering.pdf" at bounding box center [500, 222] width 582 height 25
click at [228, 235] on link "Drive.pdf" at bounding box center [500, 247] width 582 height 25
click at [239, 260] on link "Energy.pdf" at bounding box center [500, 272] width 582 height 25
click at [237, 285] on link "LOC.pdf" at bounding box center [500, 297] width 582 height 25
click at [233, 310] on link "Print.pdf" at bounding box center [500, 322] width 582 height 25
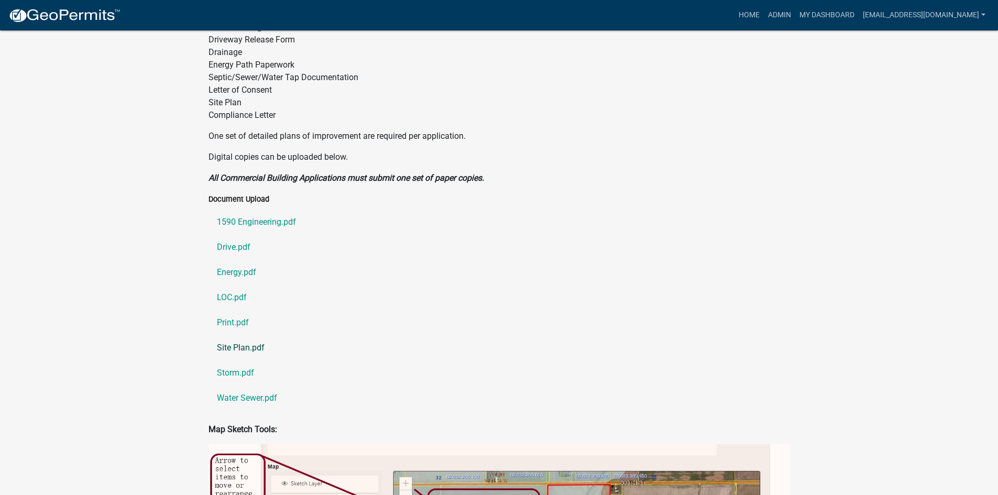
click at [232, 335] on link "Site Plan.pdf" at bounding box center [500, 347] width 582 height 25
click at [247, 361] on link "Storm.pdf" at bounding box center [500, 373] width 582 height 25
click at [234, 386] on link "Water Sewer.pdf" at bounding box center [500, 398] width 582 height 25
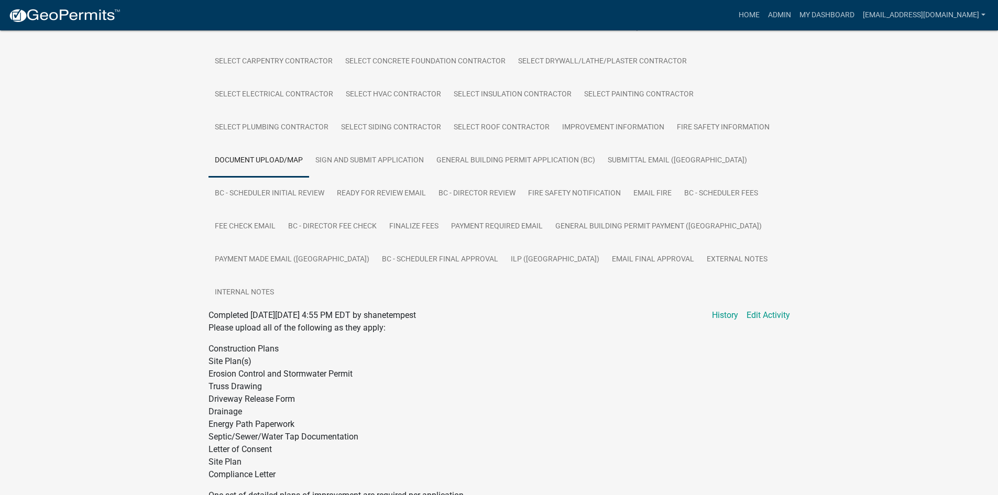
scroll to position [210, 0]
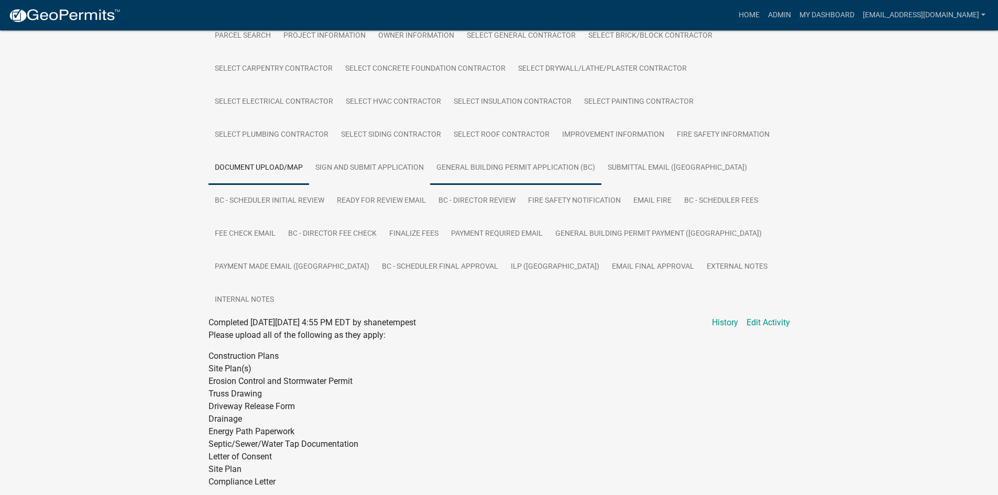
drag, startPoint x: 494, startPoint y: 167, endPoint x: 494, endPoint y: 174, distance: 7.3
click at [494, 168] on link "General Building Permit Application (BC)" at bounding box center [515, 168] width 171 height 34
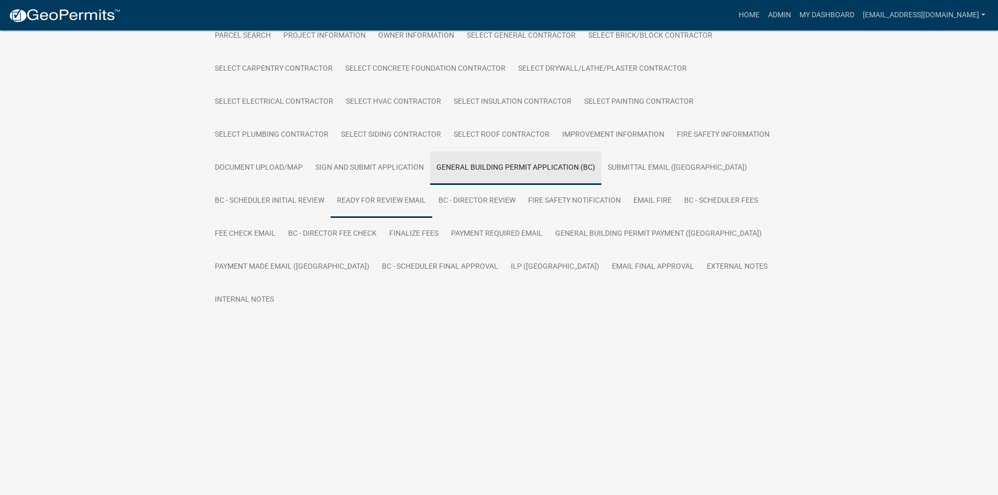
scroll to position [67, 0]
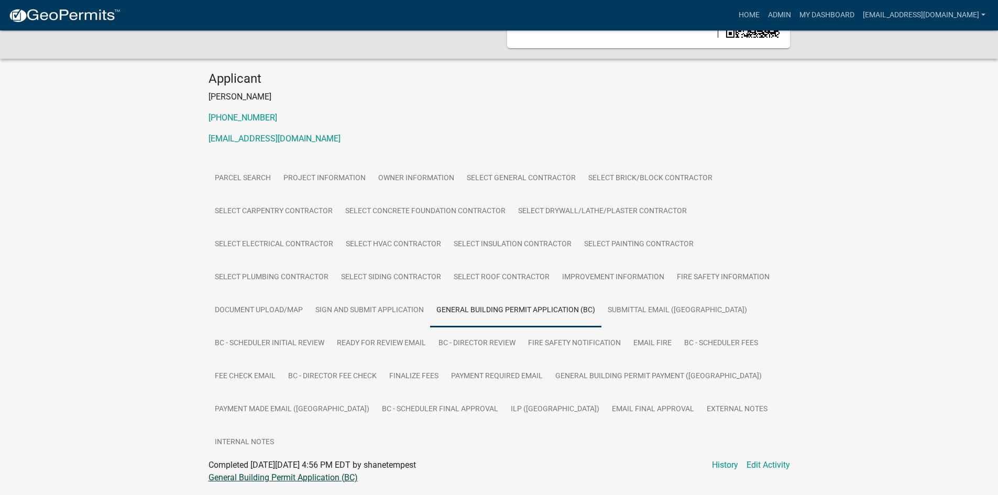
click at [272, 473] on link "General Building Permit Application (BC)" at bounding box center [283, 478] width 149 height 10
drag, startPoint x: 463, startPoint y: 413, endPoint x: 456, endPoint y: 410, distance: 7.3
click at [505, 413] on link "ILP ([GEOGRAPHIC_DATA])" at bounding box center [555, 410] width 101 height 34
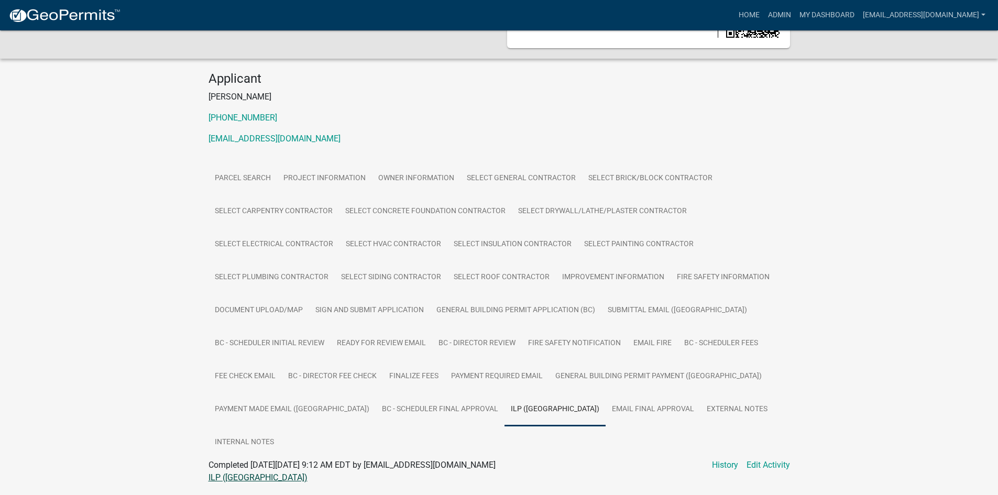
click at [226, 473] on link "ILP ([GEOGRAPHIC_DATA])" at bounding box center [258, 478] width 99 height 10
click at [859, 13] on link "My Dashboard" at bounding box center [827, 15] width 63 height 20
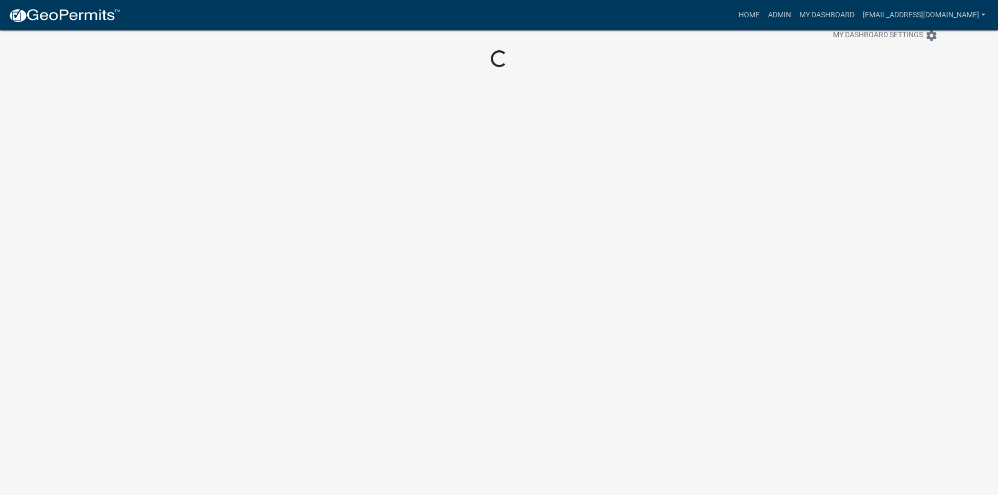
scroll to position [30, 0]
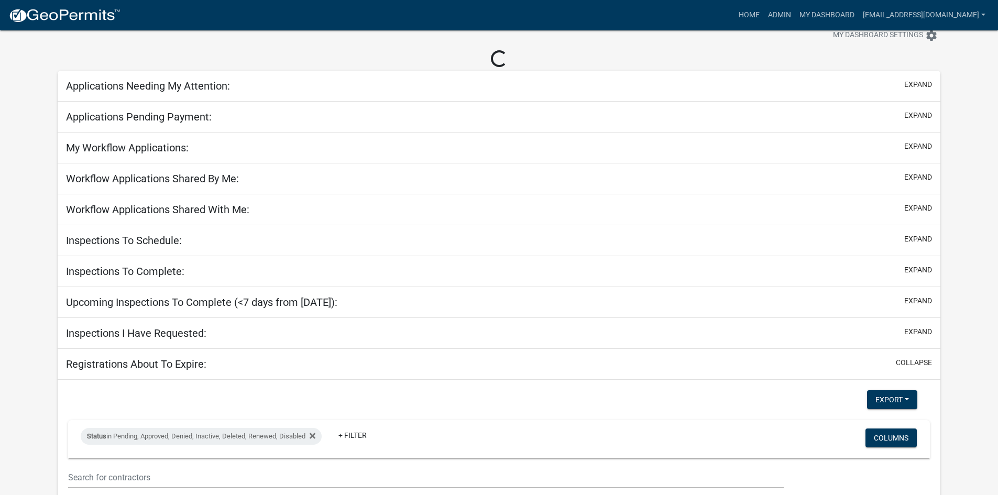
scroll to position [67, 0]
